Goal: Task Accomplishment & Management: Use online tool/utility

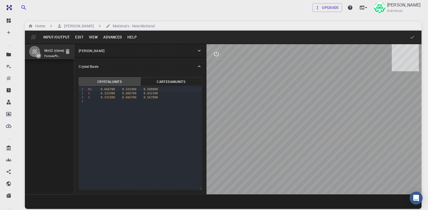
click at [48, 39] on button "Input/Output" at bounding box center [57, 37] width 32 height 9
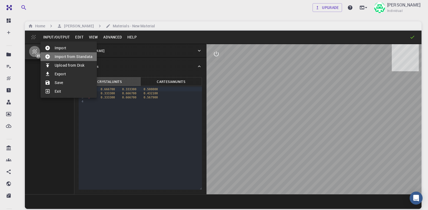
click at [66, 57] on li "Import from Standata" at bounding box center [69, 56] width 56 height 9
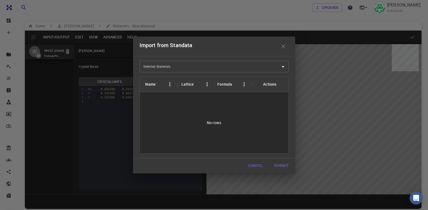
click at [172, 69] on input "Selected Materials" at bounding box center [210, 66] width 136 height 9
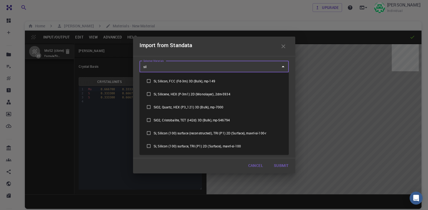
type input "sili"
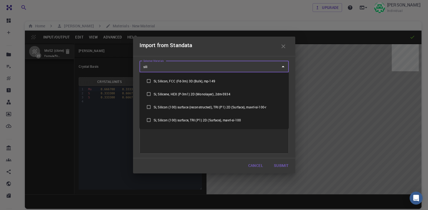
click at [149, 94] on input "checkbox" at bounding box center [149, 94] width 10 height 10
checkbox input "true"
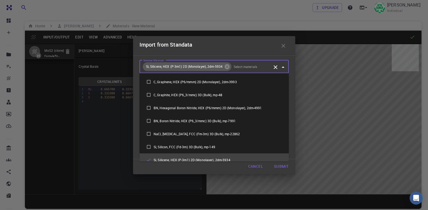
scroll to position [5, 0]
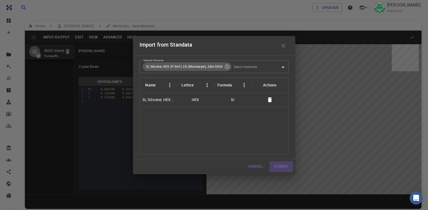
click at [281, 167] on button "Submit" at bounding box center [281, 166] width 23 height 11
type input "3.19622247792938"
type input "119.999995053606"
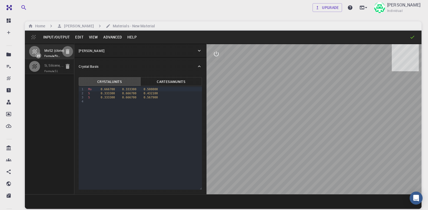
click at [69, 52] on icon "button" at bounding box center [68, 51] width 4 height 5
type input "3.875909"
type input "3.875457"
type input "20.688228"
type input "120.0039"
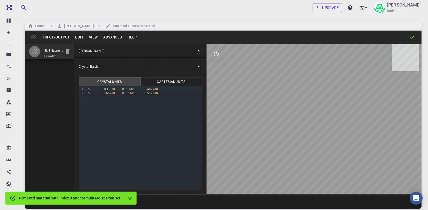
click at [110, 38] on button "Advanced" at bounding box center [113, 37] width 24 height 9
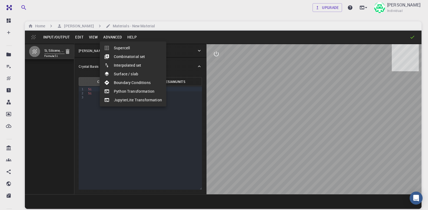
click at [91, 35] on div at bounding box center [214, 105] width 428 height 210
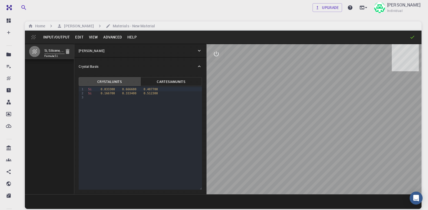
click at [91, 36] on button "View" at bounding box center [93, 37] width 15 height 9
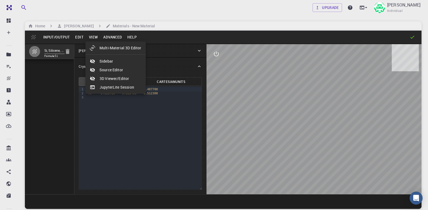
click at [77, 35] on div at bounding box center [214, 105] width 428 height 210
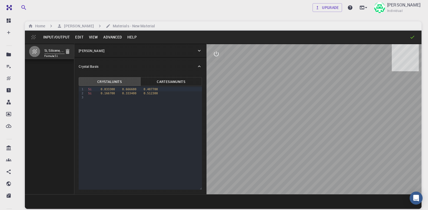
click at [77, 36] on button "Edit" at bounding box center [79, 37] width 14 height 9
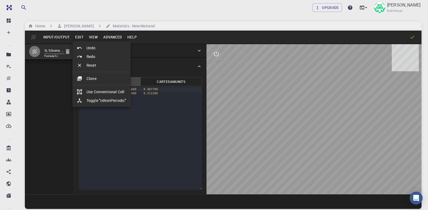
click at [30, 38] on div at bounding box center [214, 105] width 428 height 210
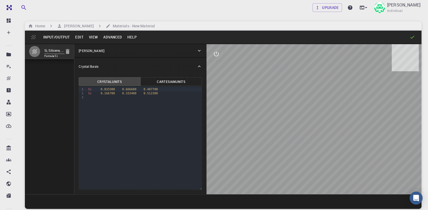
click at [33, 38] on div "Input/Output Edit View Advanced Help" at bounding box center [223, 37] width 397 height 13
click at [112, 37] on button "Advanced" at bounding box center [113, 37] width 24 height 9
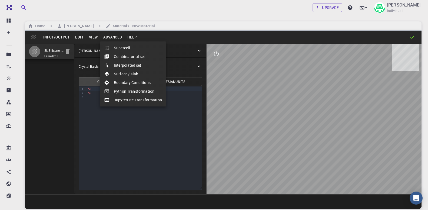
click at [146, 81] on li "Boundary Conditions" at bounding box center [133, 82] width 67 height 9
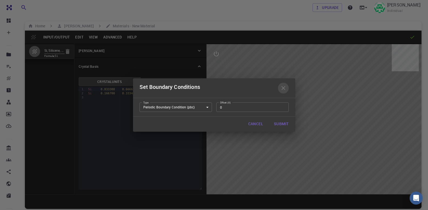
click at [281, 88] on icon "button" at bounding box center [283, 88] width 6 height 6
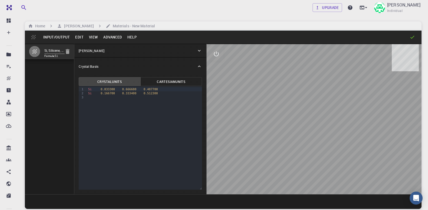
click at [202, 51] on div "[PERSON_NAME]" at bounding box center [140, 50] width 132 height 13
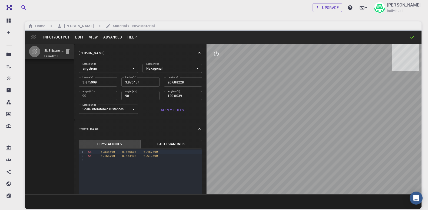
click at [114, 38] on button "Advanced" at bounding box center [113, 37] width 24 height 9
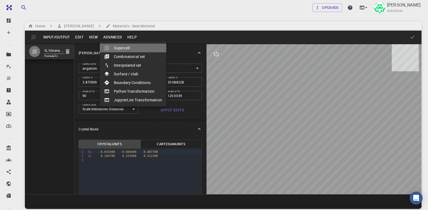
click at [134, 46] on li "Supercell" at bounding box center [133, 48] width 67 height 9
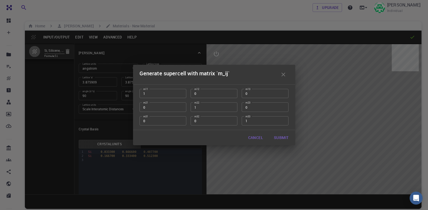
click at [285, 74] on icon "button" at bounding box center [283, 74] width 6 height 6
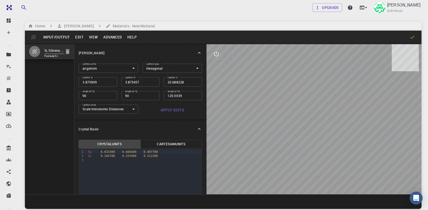
click at [106, 38] on button "Advanced" at bounding box center [113, 37] width 24 height 9
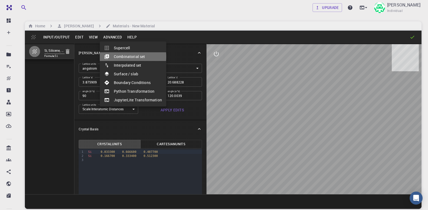
click at [125, 57] on li "Combinatorial set" at bounding box center [133, 56] width 67 height 9
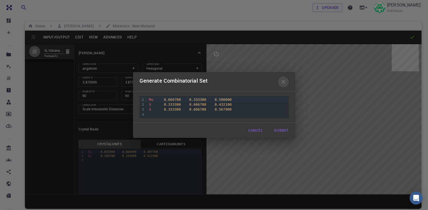
click at [283, 85] on icon "button" at bounding box center [283, 81] width 6 height 6
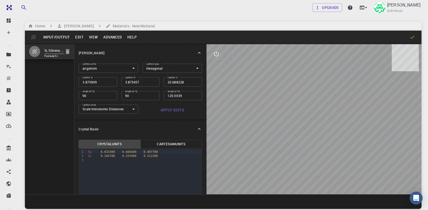
click at [115, 36] on button "Advanced" at bounding box center [113, 37] width 24 height 9
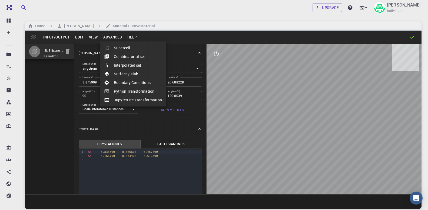
click at [138, 74] on li "Surface / slab" at bounding box center [133, 73] width 67 height 9
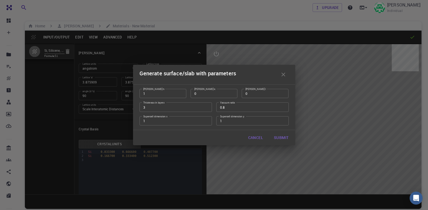
click at [284, 74] on icon "button" at bounding box center [283, 74] width 4 height 4
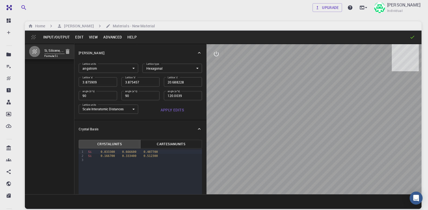
click at [108, 35] on button "Advanced" at bounding box center [113, 37] width 24 height 9
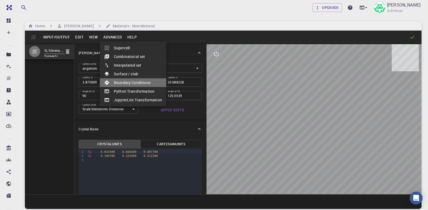
click at [135, 84] on li "Boundary Conditions" at bounding box center [133, 82] width 67 height 9
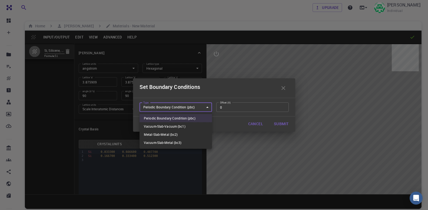
click at [207, 107] on body "Free Dashboard Create New Job New Material Create Material Upload File Import f…" at bounding box center [214, 125] width 428 height 251
click at [286, 86] on div at bounding box center [214, 105] width 428 height 210
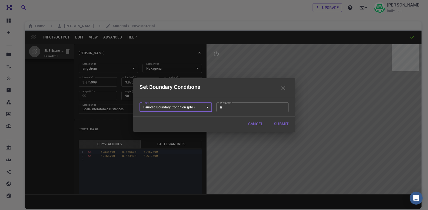
click at [283, 87] on icon "button" at bounding box center [283, 88] width 6 height 6
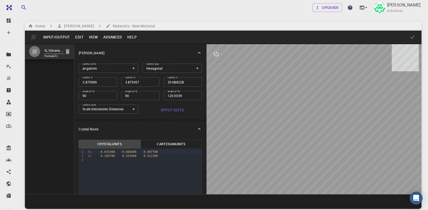
click at [113, 38] on button "Advanced" at bounding box center [113, 37] width 24 height 9
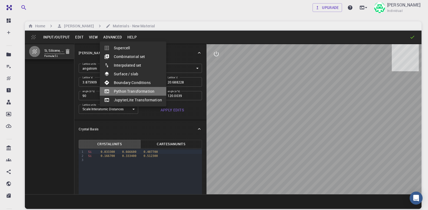
click at [139, 89] on li "Python Transformation" at bounding box center [133, 91] width 67 height 9
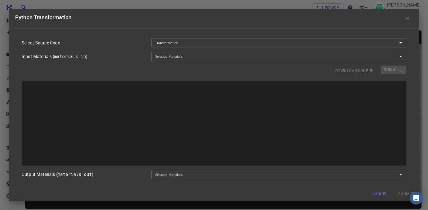
type input "Place a 2D material Layer on a Surface."
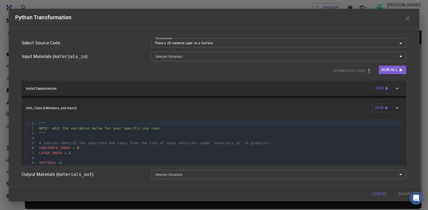
click at [399, 57] on icon "Open" at bounding box center [400, 56] width 6 height 6
drag, startPoint x: 408, startPoint y: 16, endPoint x: 370, endPoint y: 67, distance: 63.3
click at [374, 59] on div "Python Transformation Select Source Code Transformation Place a 2D material Lay…" at bounding box center [214, 105] width 411 height 192
click at [402, 57] on icon "Open" at bounding box center [400, 56] width 6 height 6
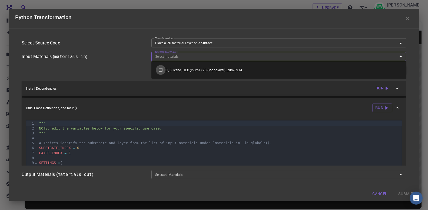
click at [161, 68] on input "checkbox" at bounding box center [161, 70] width 10 height 10
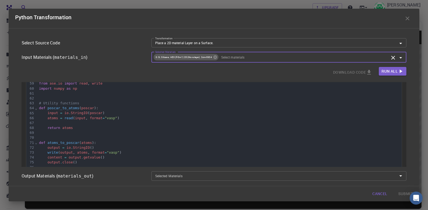
scroll to position [331, 0]
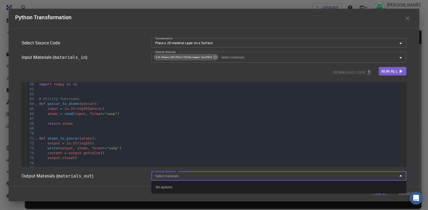
click at [356, 173] on input "Selected Materials" at bounding box center [274, 175] width 243 height 6
click at [119, 173] on div "Output Materials ( materials_out )" at bounding box center [82, 173] width 130 height 12
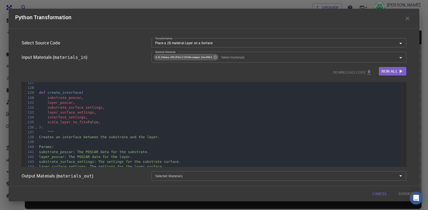
scroll to position [827, 0]
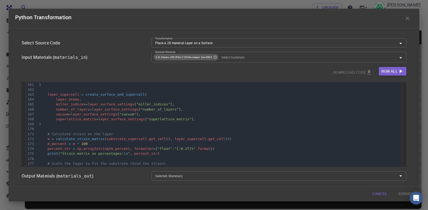
click at [410, 17] on icon "button" at bounding box center [407, 18] width 6 height 6
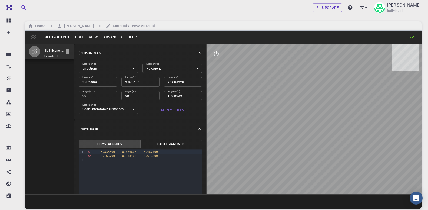
click at [110, 38] on button "Advanced" at bounding box center [113, 37] width 24 height 9
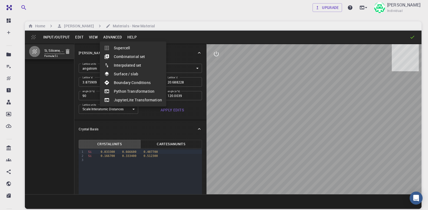
click at [129, 97] on li "JupyterLite Transformation" at bounding box center [133, 99] width 67 height 9
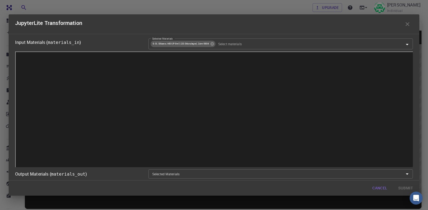
click at [407, 24] on icon "button" at bounding box center [407, 24] width 6 height 6
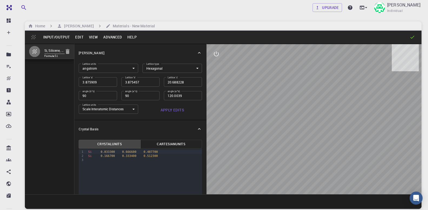
click at [109, 39] on button "Advanced" at bounding box center [113, 37] width 24 height 9
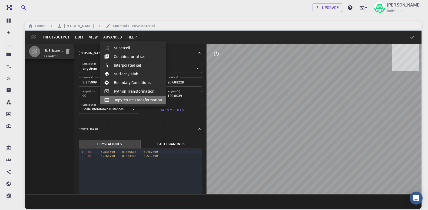
click at [127, 97] on li "JupyterLite Transformation" at bounding box center [133, 99] width 67 height 9
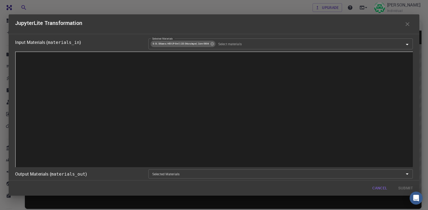
click at [380, 25] on div "JupyterLite Transformation" at bounding box center [214, 24] width 398 height 11
